Goal: Navigation & Orientation: Find specific page/section

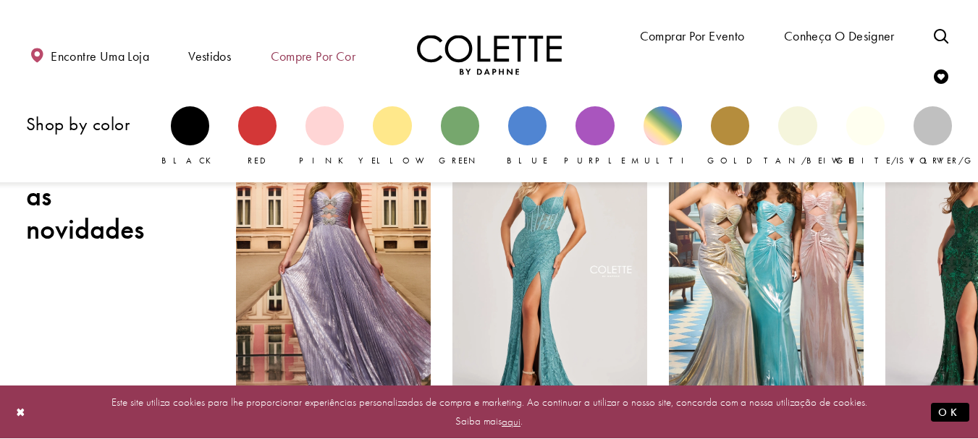
scroll to position [434, 0]
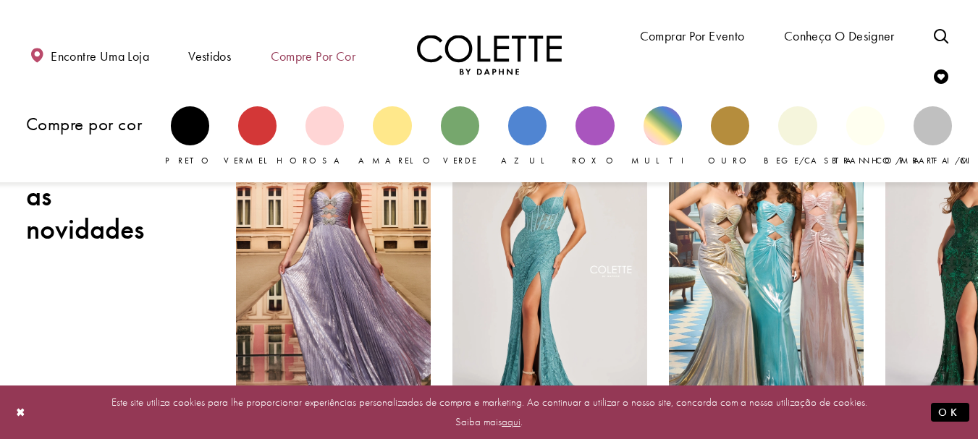
click at [317, 63] on font "Compre por cor" at bounding box center [313, 56] width 85 height 17
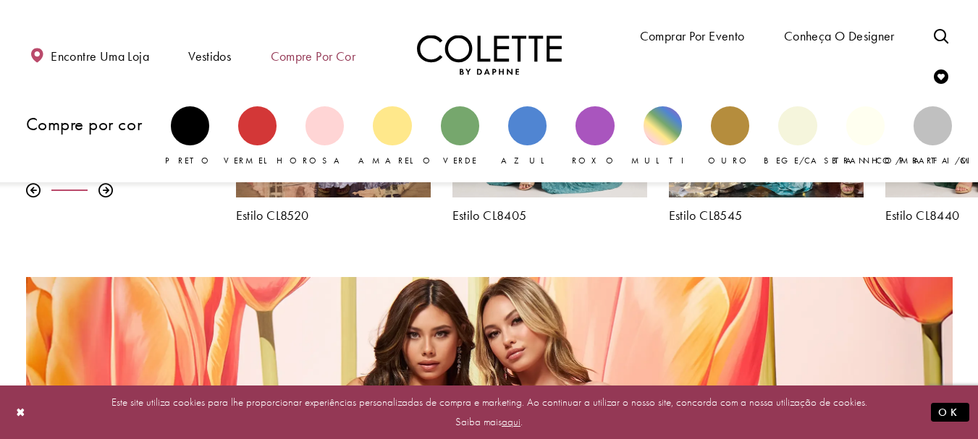
scroll to position [579, 0]
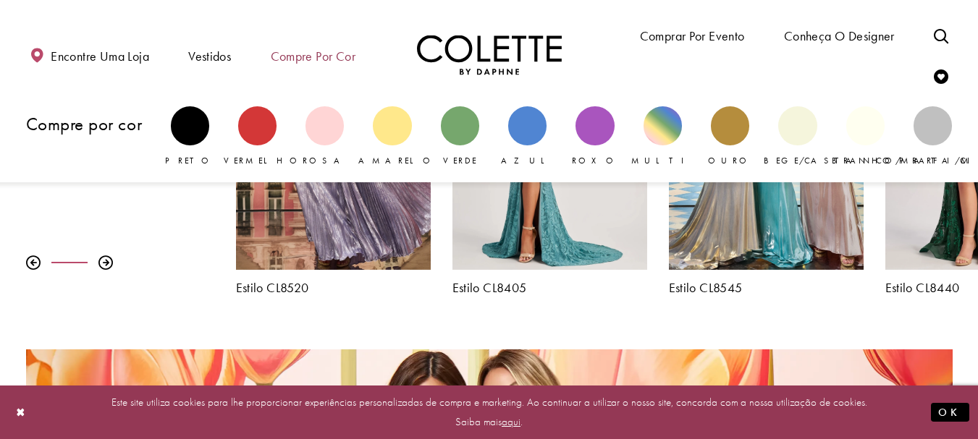
click at [324, 62] on font "Compre por cor" at bounding box center [313, 56] width 85 height 17
click at [321, 51] on font "Compre por cor" at bounding box center [313, 56] width 85 height 17
click at [320, 56] on font "Compre por cor" at bounding box center [313, 56] width 85 height 17
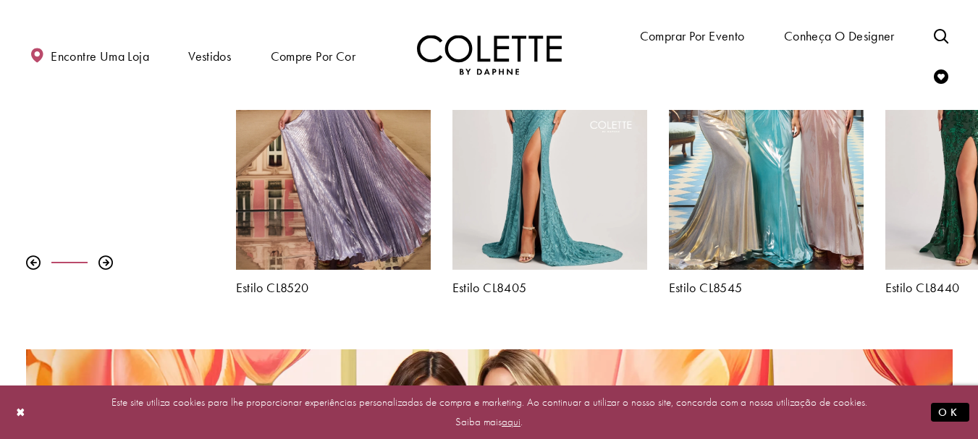
click at [471, 62] on img "Visite a página inicial" at bounding box center [489, 55] width 145 height 40
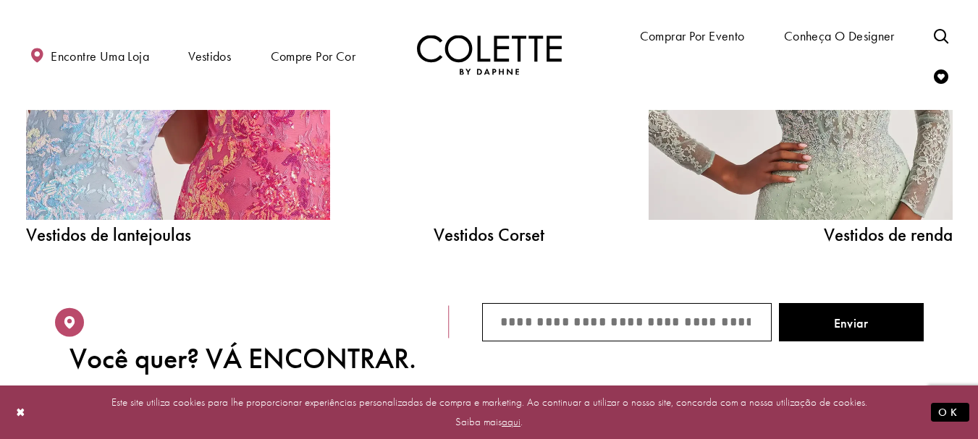
scroll to position [1738, 0]
